Goal: Transaction & Acquisition: Purchase product/service

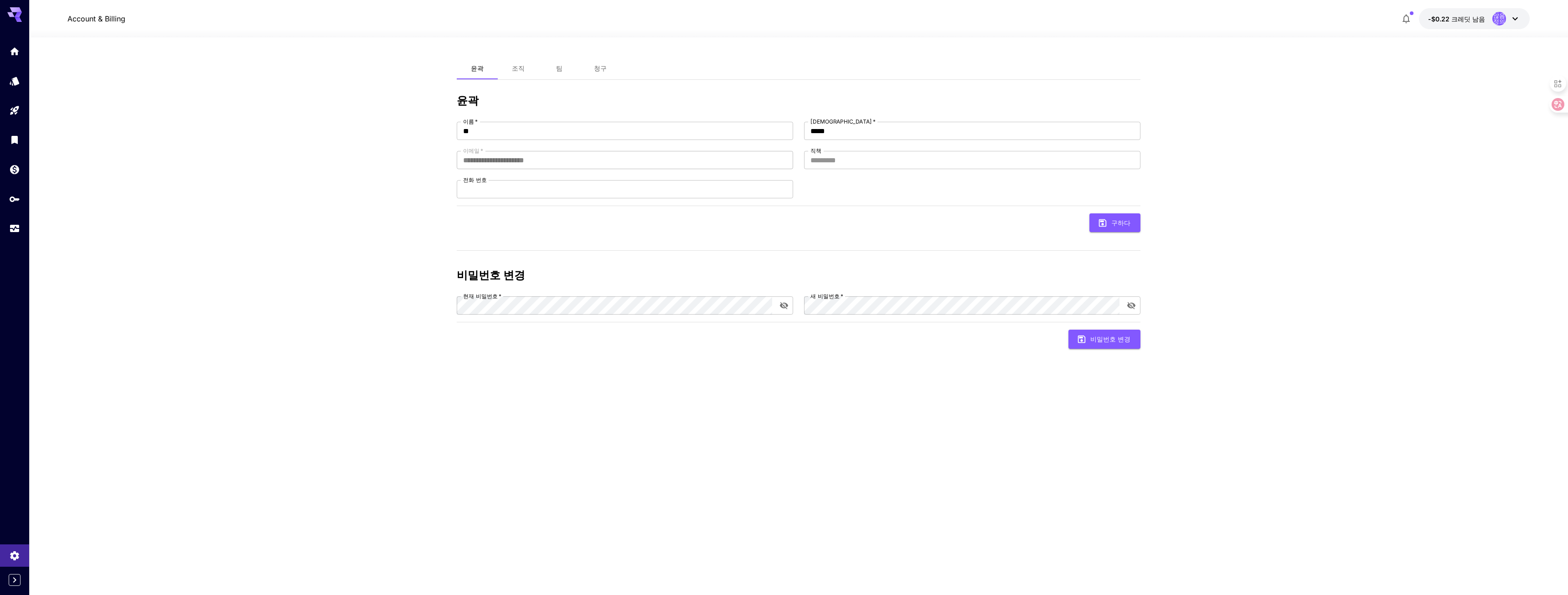
click at [13, 126] on div at bounding box center [15, 139] width 29 height 199
click at [607, 68] on button "청구" at bounding box center [600, 68] width 41 height 22
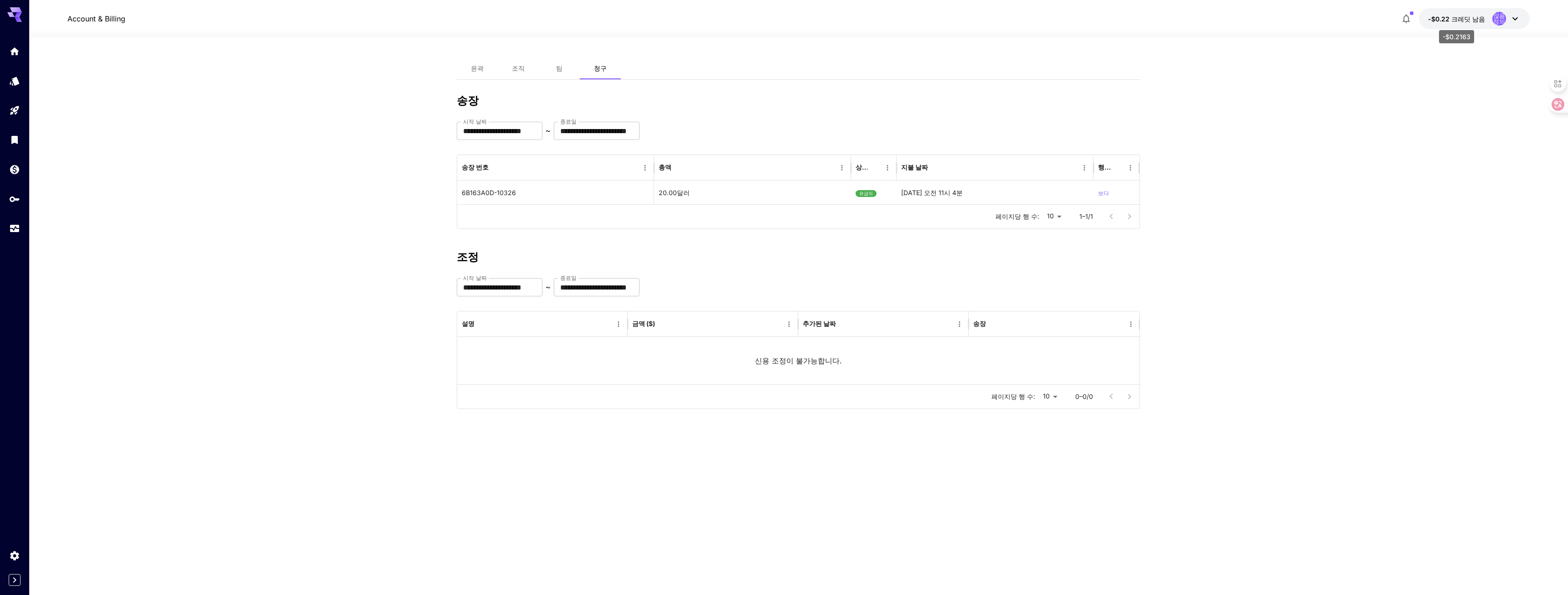
click at [1461, 17] on font "크레딧 남음" at bounding box center [1468, 19] width 33 height 8
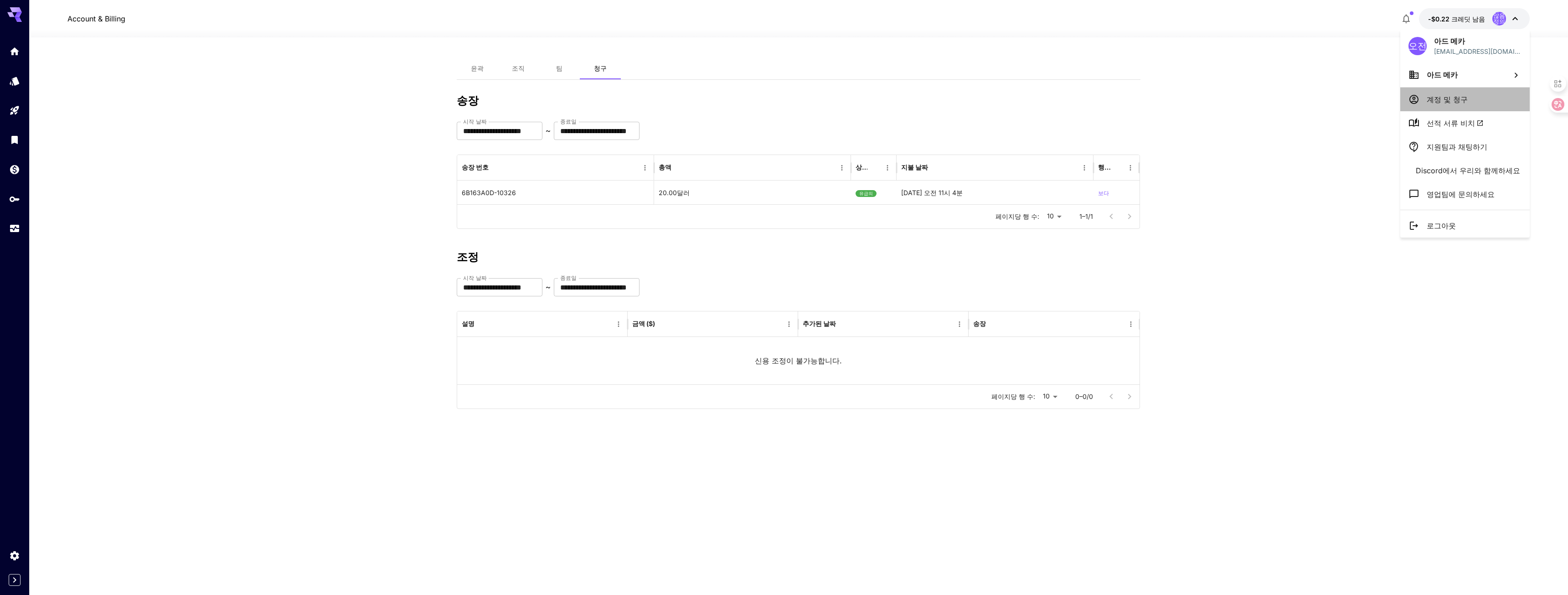
click at [1435, 97] on font "계정 및 청구" at bounding box center [1447, 99] width 41 height 9
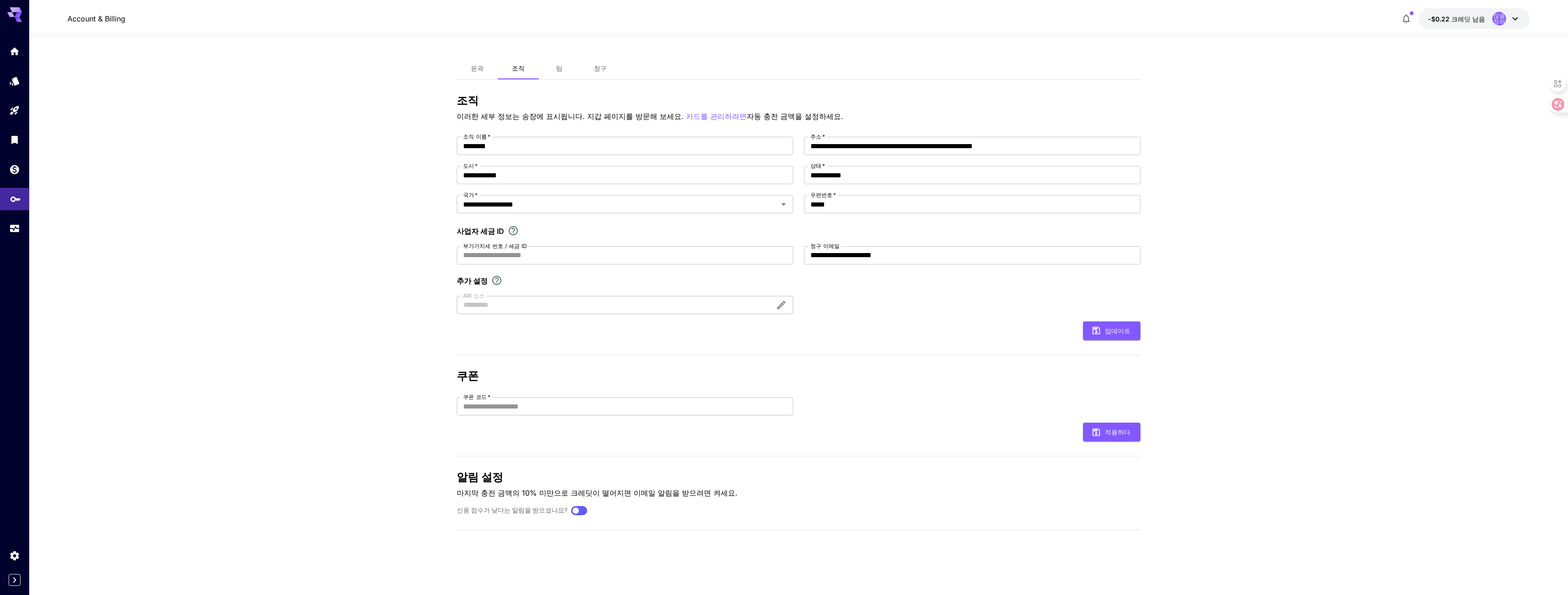
click at [18, 205] on link at bounding box center [15, 199] width 29 height 23
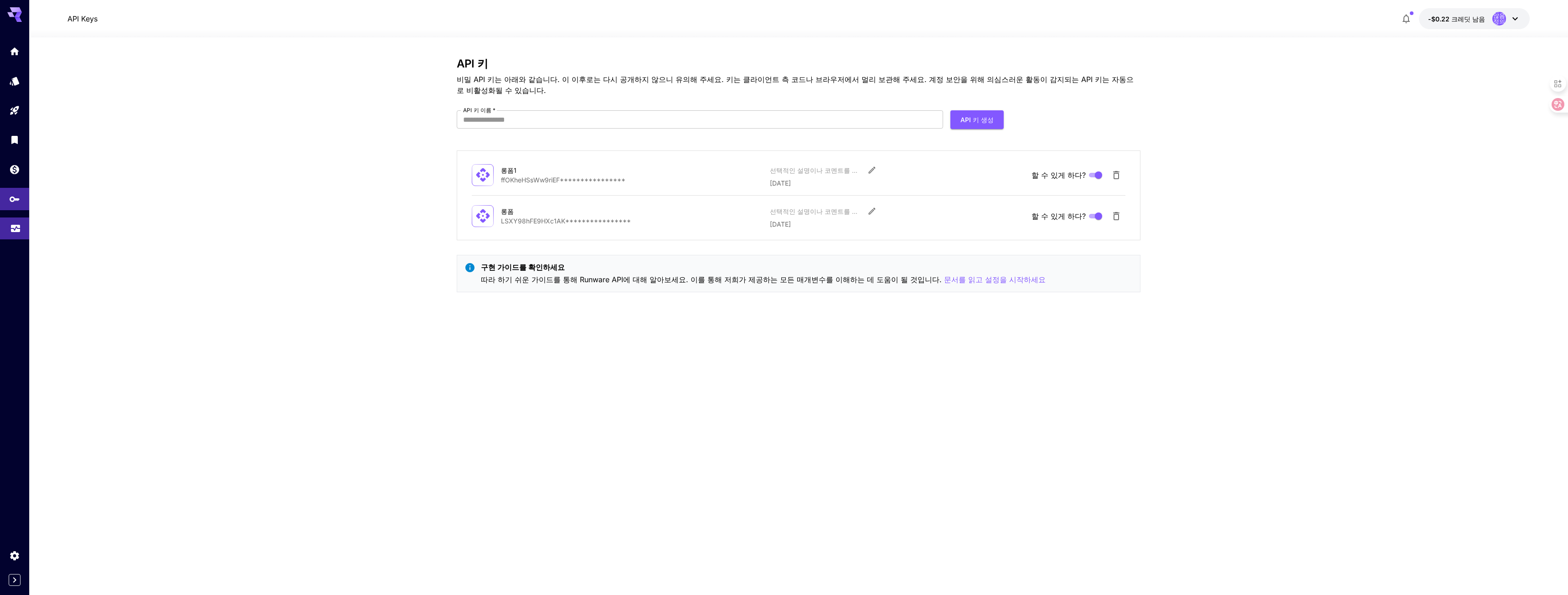
click at [16, 228] on icon "용법" at bounding box center [15, 227] width 9 height 4
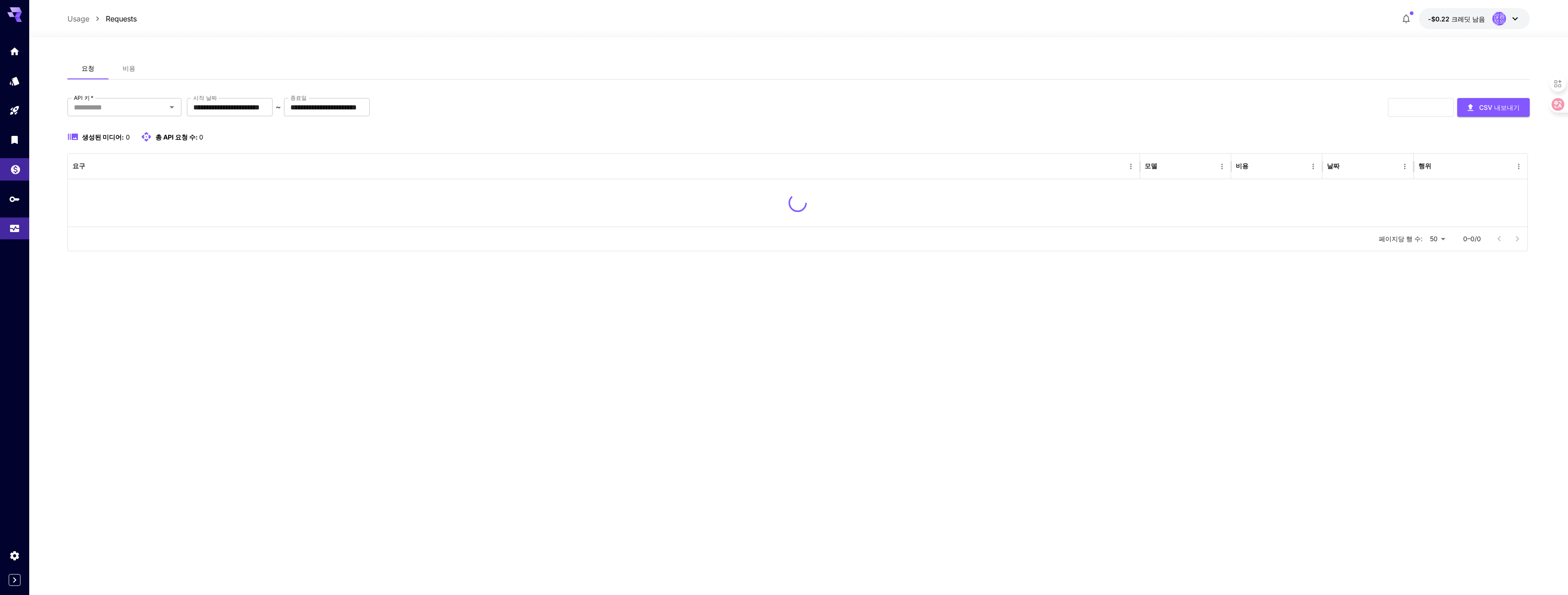
click at [6, 166] on link at bounding box center [15, 169] width 29 height 23
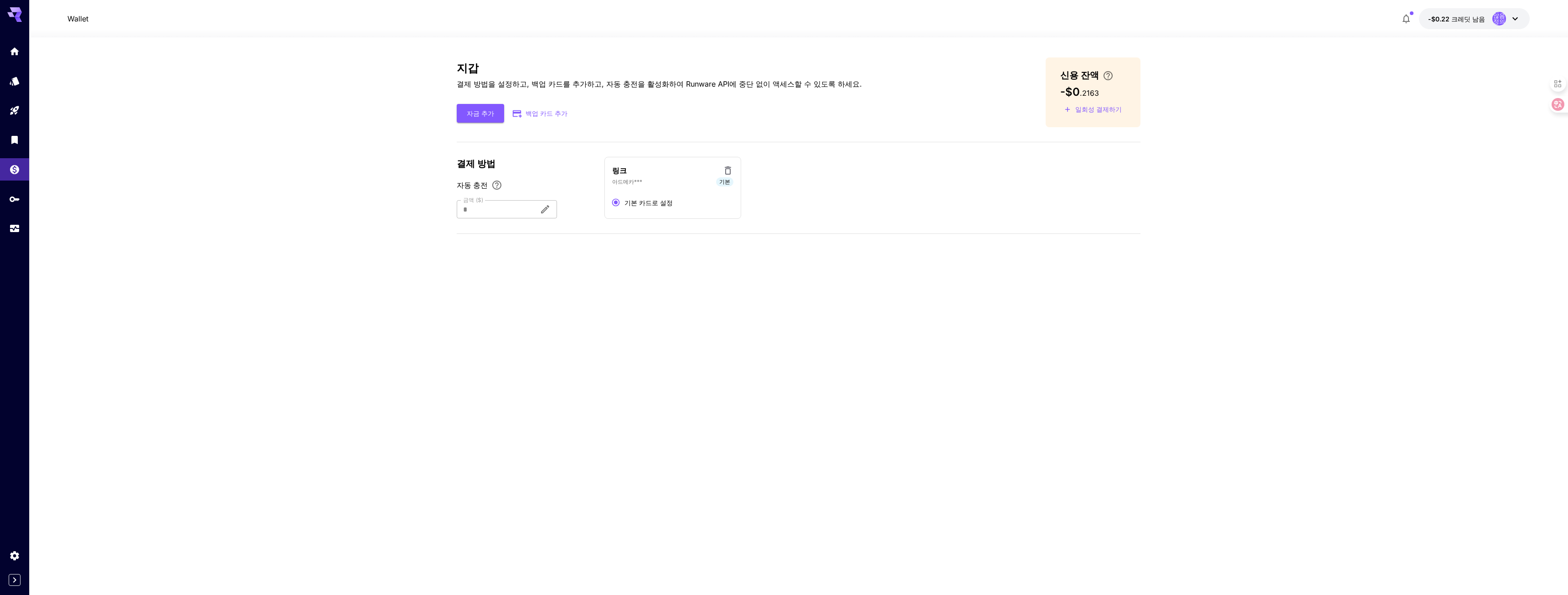
click at [1104, 111] on font "일회성 결제하기" at bounding box center [1099, 109] width 46 height 8
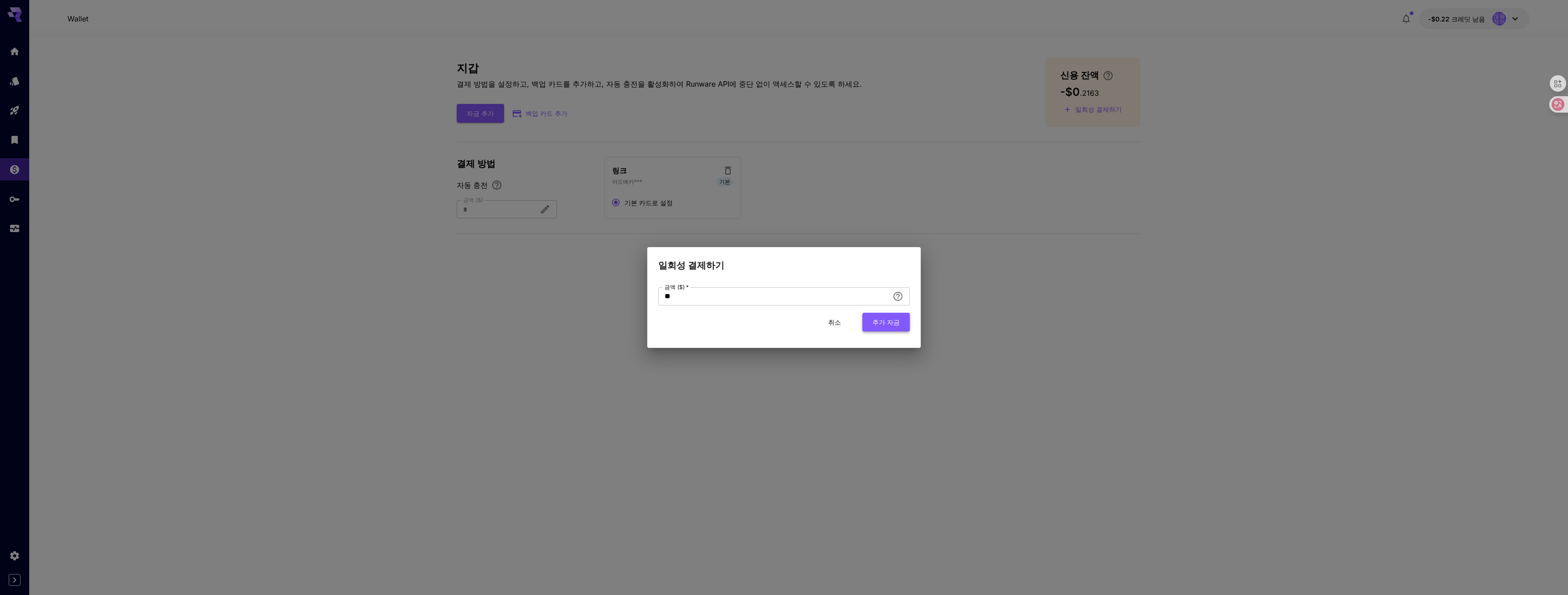
click at [892, 319] on font "추가 자금" at bounding box center [886, 322] width 27 height 8
